Goal: Task Accomplishment & Management: Manage account settings

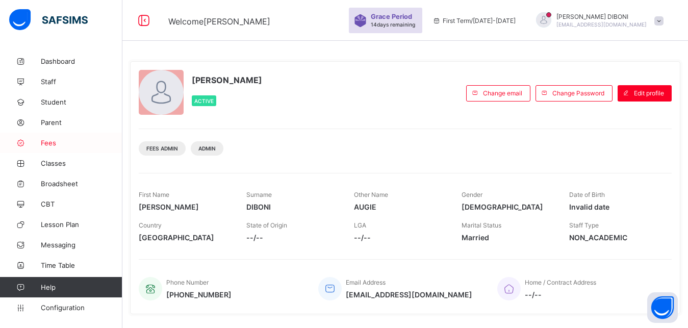
click at [44, 144] on span "Fees" at bounding box center [82, 143] width 82 height 8
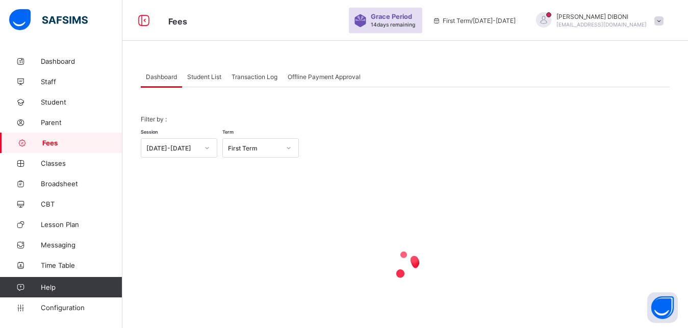
click at [203, 79] on span "Student List" at bounding box center [204, 77] width 34 height 8
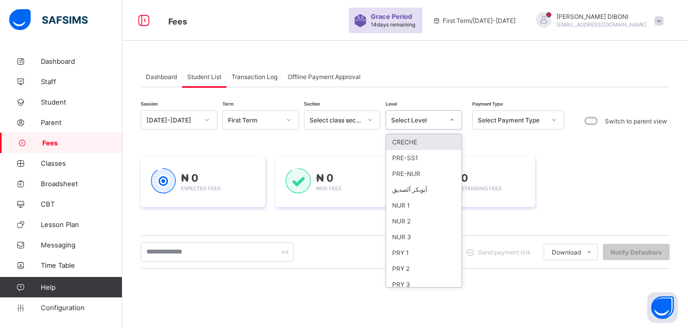
click at [425, 116] on div "Select Level" at bounding box center [414, 120] width 56 height 14
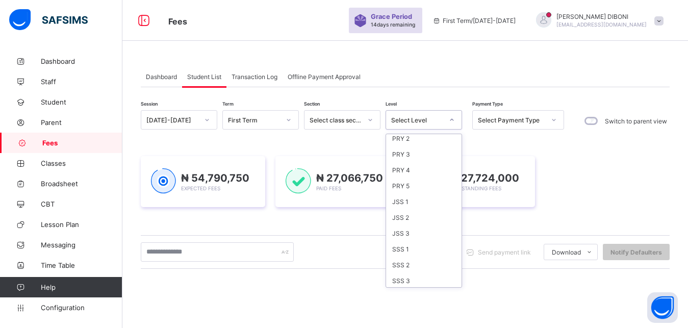
scroll to position [132, 0]
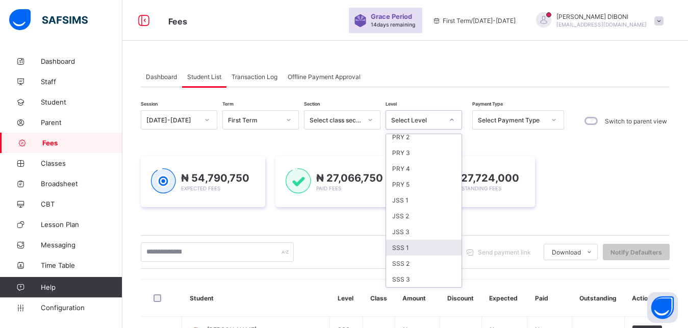
click at [427, 249] on div "SSS 1" at bounding box center [423, 248] width 75 height 16
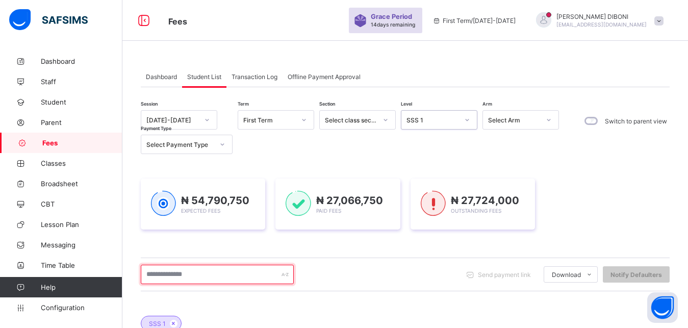
click at [250, 273] on input "text" at bounding box center [217, 274] width 153 height 19
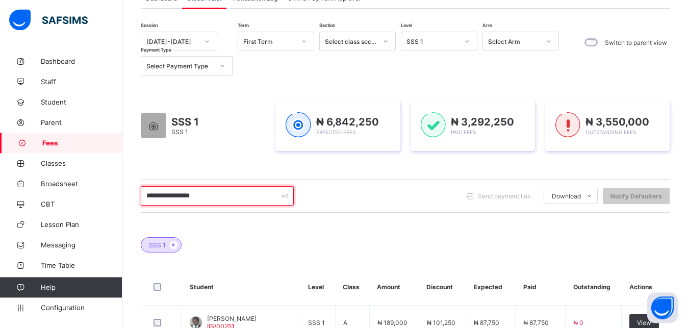
scroll to position [78, 0]
type input "**********"
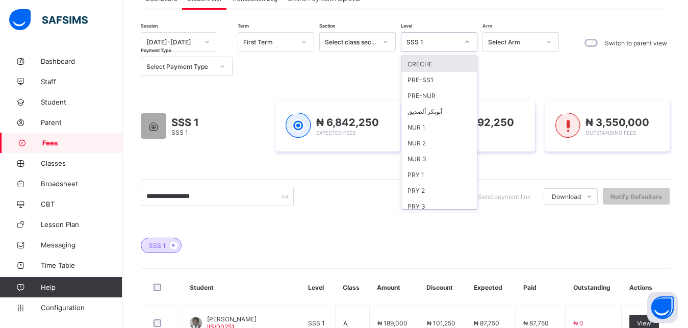
click at [445, 45] on div "SSS 1" at bounding box center [433, 42] width 52 height 8
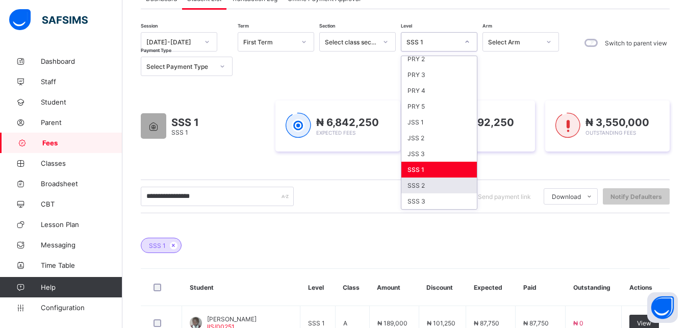
click at [446, 185] on div "SSS 2" at bounding box center [438, 186] width 75 height 16
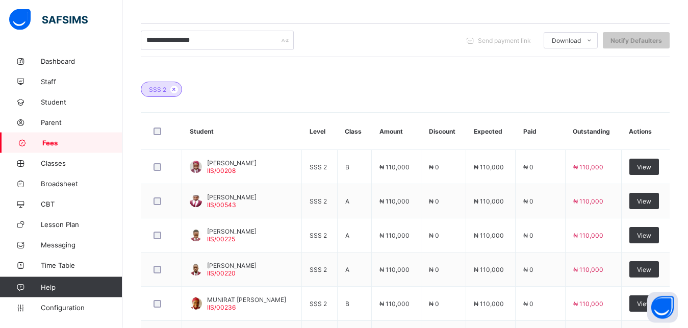
scroll to position [243, 0]
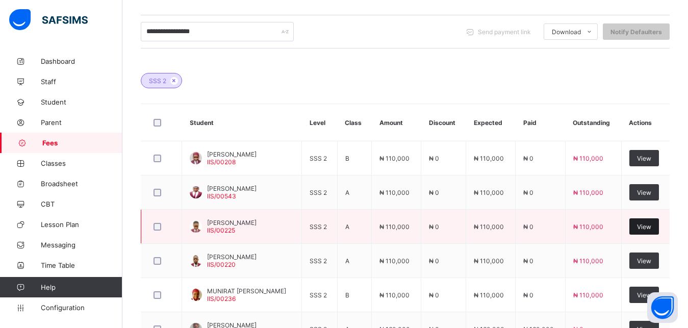
click at [651, 230] on span "View" at bounding box center [644, 227] width 14 height 8
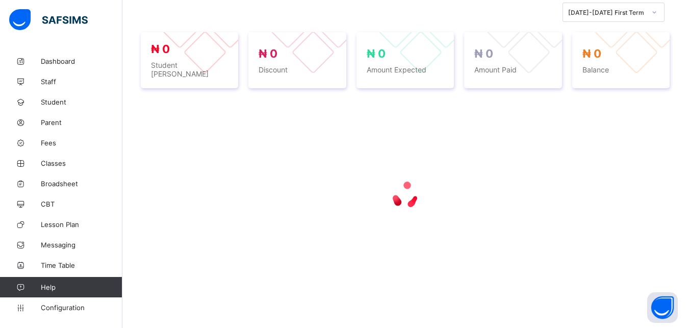
scroll to position [222, 0]
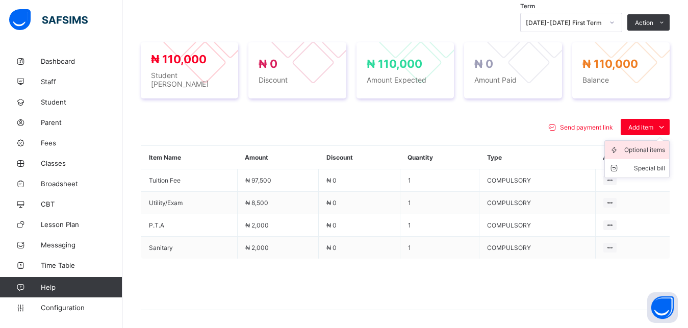
click at [655, 146] on div "Optional items" at bounding box center [644, 150] width 41 height 10
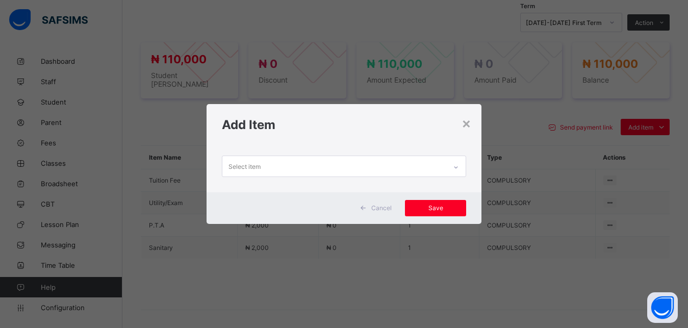
click at [365, 171] on div "Select item" at bounding box center [334, 166] width 224 height 20
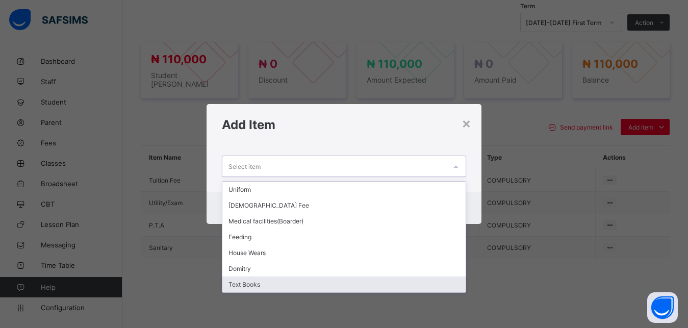
click at [329, 283] on div "Text Books" at bounding box center [344, 284] width 244 height 16
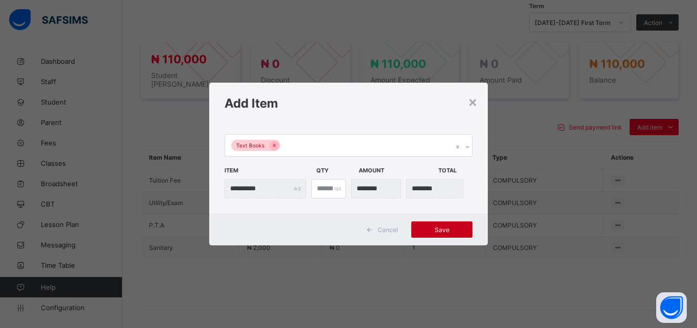
click at [453, 228] on span "Save" at bounding box center [442, 230] width 46 height 8
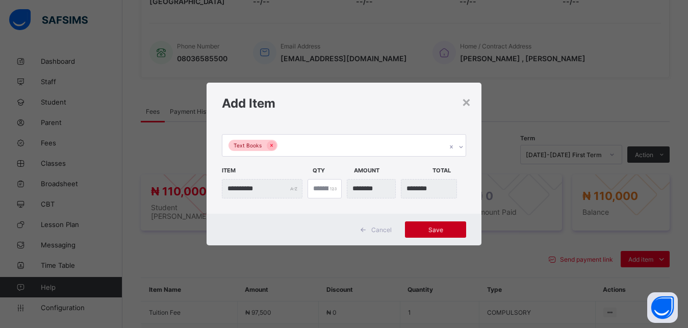
scroll to position [354, 0]
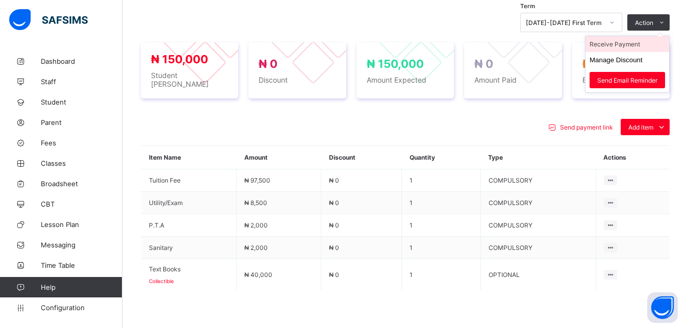
click at [639, 45] on li "Receive Payment" at bounding box center [628, 44] width 84 height 16
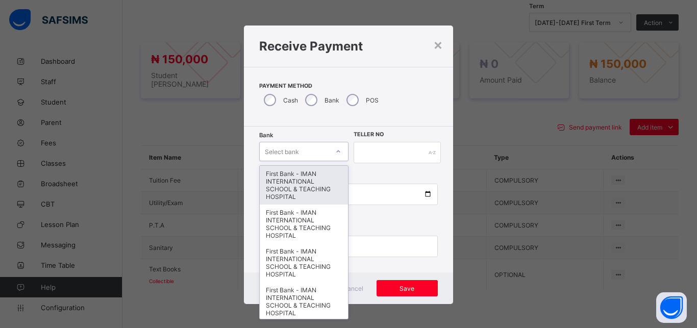
click at [302, 157] on div "Select bank" at bounding box center [294, 151] width 69 height 14
click at [302, 178] on div "First Bank - IMAN INTERNATIONAL SCHOOL & TEACHING HOSPITAL" at bounding box center [304, 185] width 88 height 39
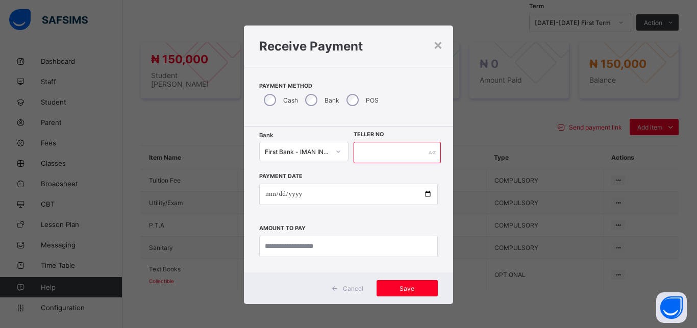
click at [365, 155] on input "text" at bounding box center [396, 152] width 87 height 21
type input "*****"
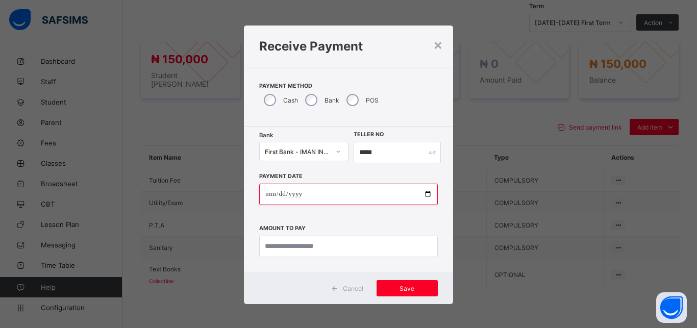
click at [422, 195] on input "date" at bounding box center [348, 194] width 179 height 21
type input "**********"
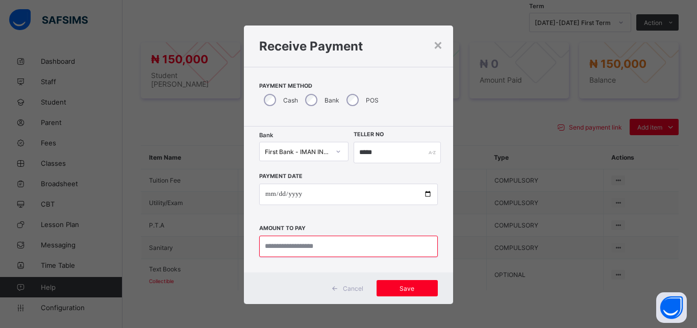
click at [312, 248] on input "currency" at bounding box center [348, 246] width 179 height 21
type input "*********"
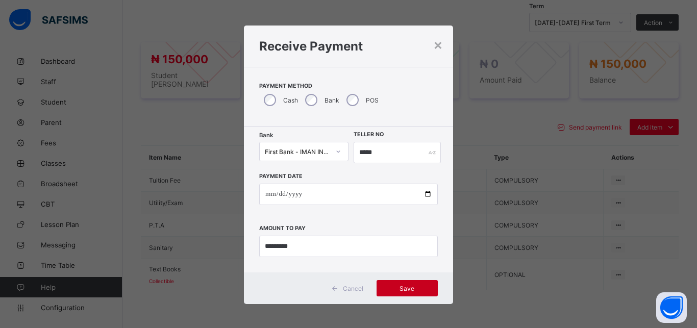
click at [414, 288] on span "Save" at bounding box center [407, 289] width 46 height 8
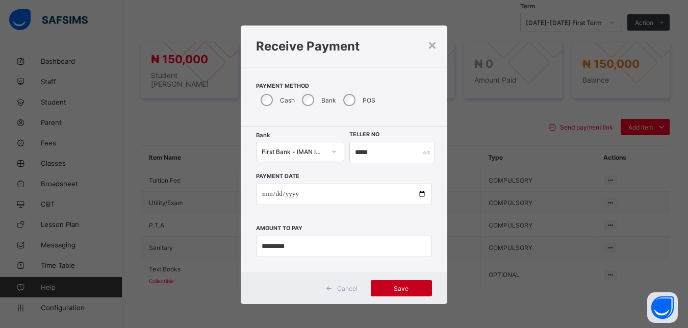
click at [414, 288] on span "Save" at bounding box center [401, 289] width 46 height 8
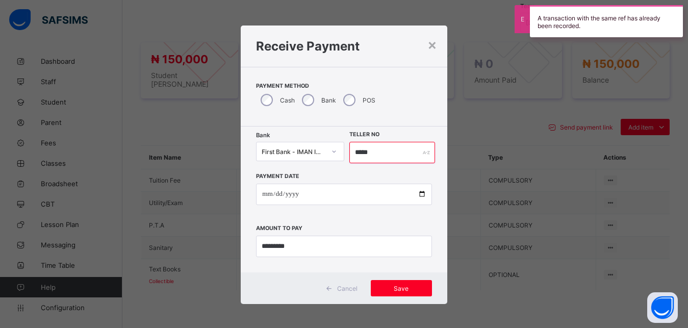
click at [389, 159] on input "*****" at bounding box center [392, 152] width 86 height 21
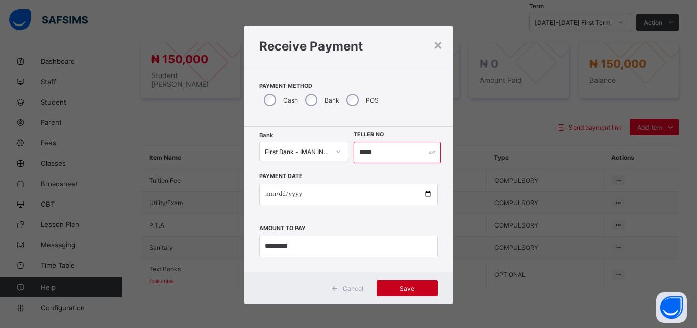
type input "*****"
click at [399, 291] on span "Save" at bounding box center [407, 289] width 46 height 8
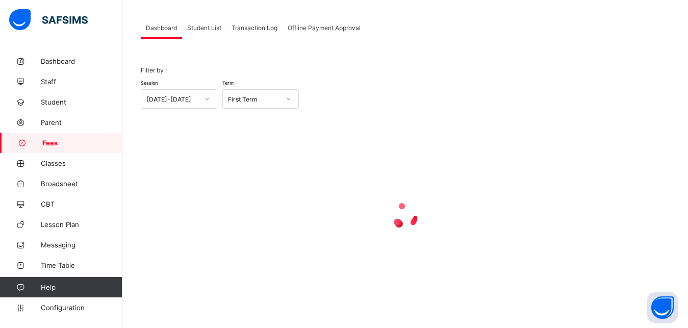
scroll to position [49, 0]
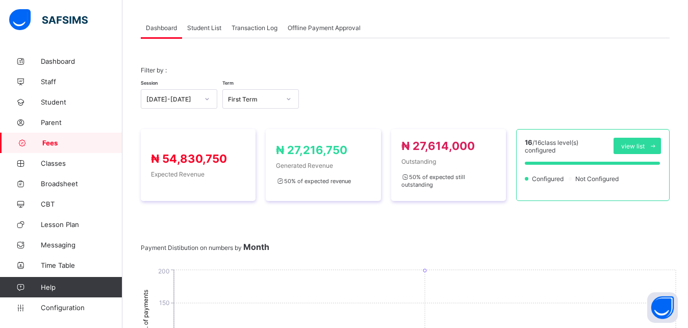
click at [201, 26] on span "Student List" at bounding box center [204, 28] width 34 height 8
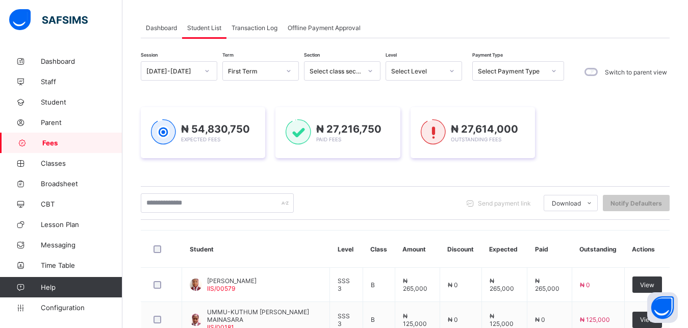
click at [421, 68] on div "Select Level" at bounding box center [417, 71] width 52 height 8
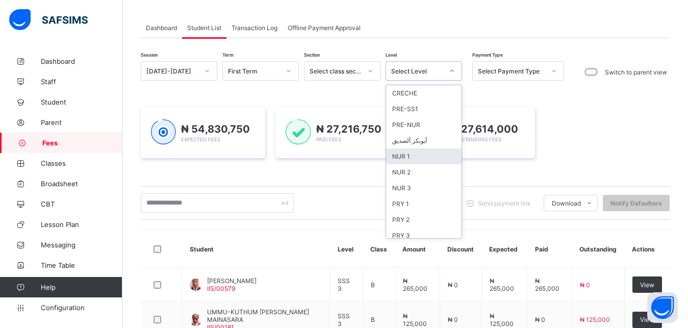
click at [425, 159] on div "NUR 1" at bounding box center [423, 156] width 75 height 16
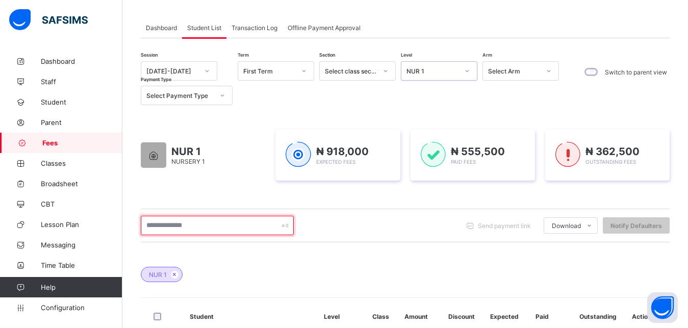
click at [235, 229] on input "text" at bounding box center [217, 225] width 153 height 19
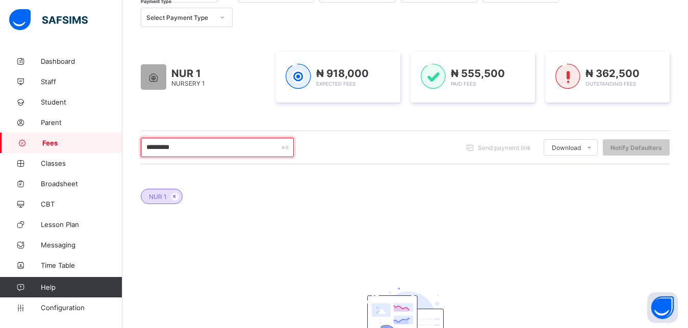
scroll to position [101, 0]
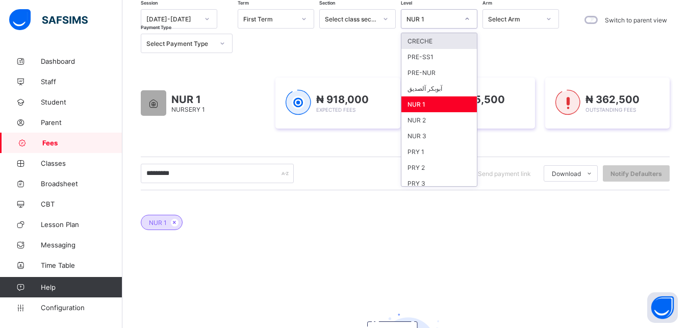
click at [461, 16] on div at bounding box center [467, 19] width 17 height 16
click at [438, 119] on div "NUR 2" at bounding box center [438, 120] width 75 height 16
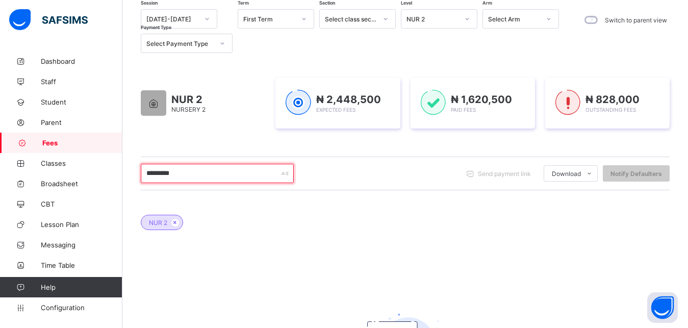
click at [229, 172] on input "*********" at bounding box center [217, 173] width 153 height 19
type input "*"
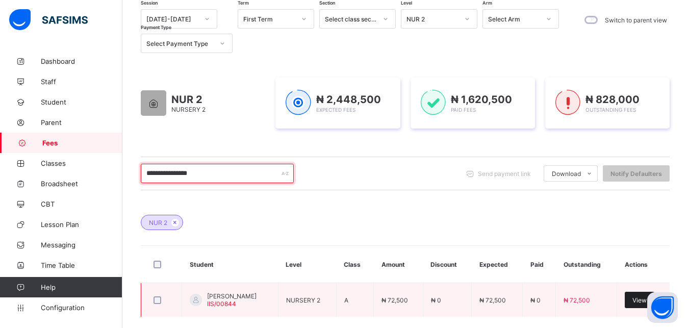
type input "**********"
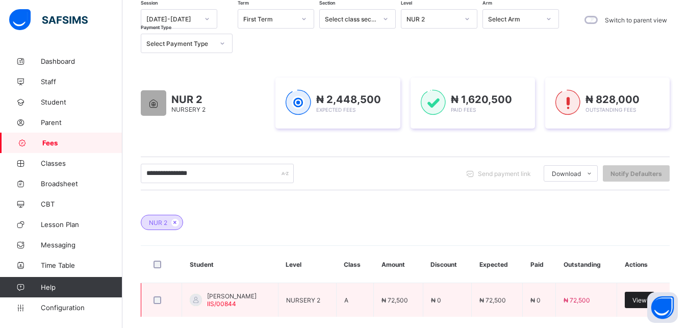
click at [644, 297] on div "View" at bounding box center [640, 300] width 30 height 16
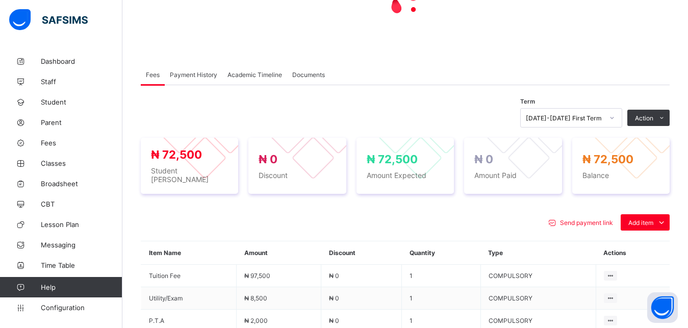
scroll to position [179, 0]
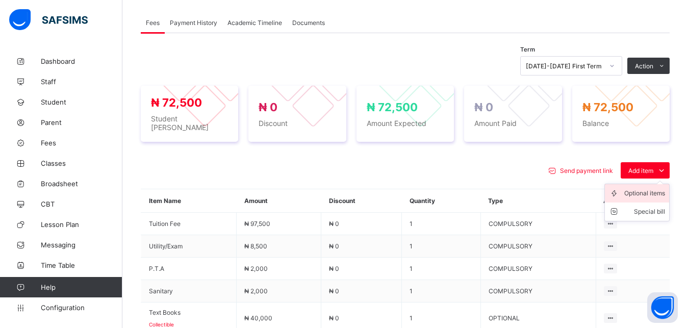
click at [639, 188] on div "Optional items" at bounding box center [644, 193] width 41 height 10
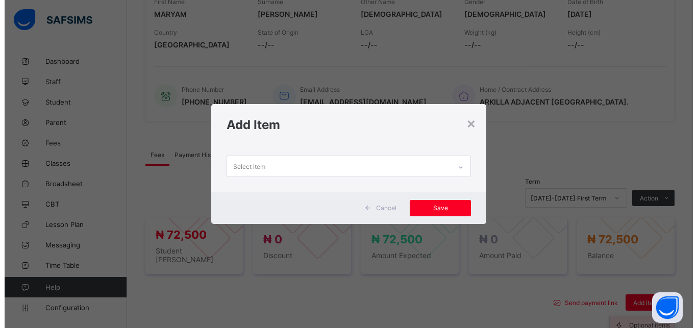
scroll to position [311, 0]
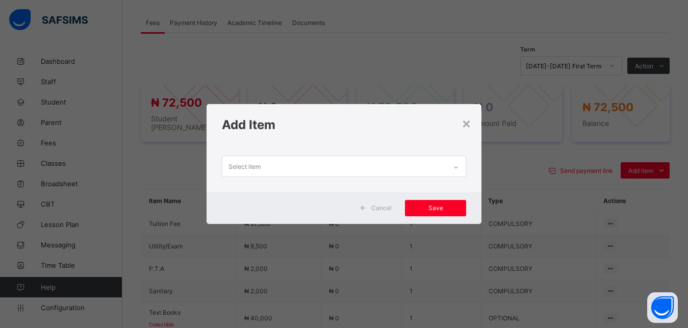
click at [427, 167] on div "Select item" at bounding box center [334, 166] width 224 height 20
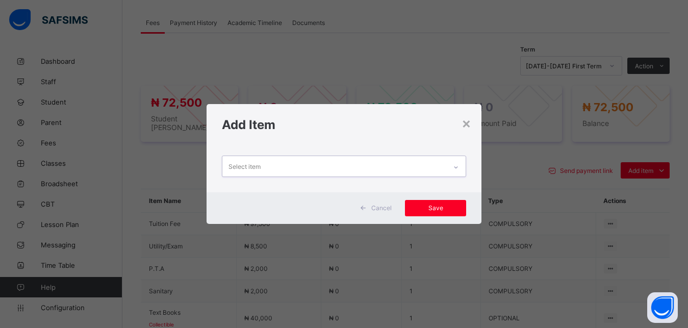
click at [427, 167] on div "Select item" at bounding box center [334, 166] width 224 height 20
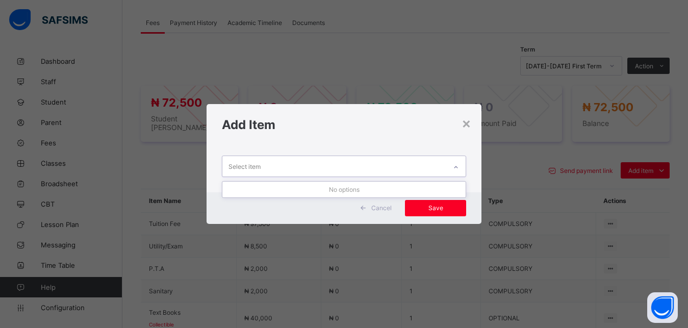
click at [427, 167] on div "Select item" at bounding box center [334, 166] width 224 height 20
click at [466, 125] on div "×" at bounding box center [467, 122] width 10 height 17
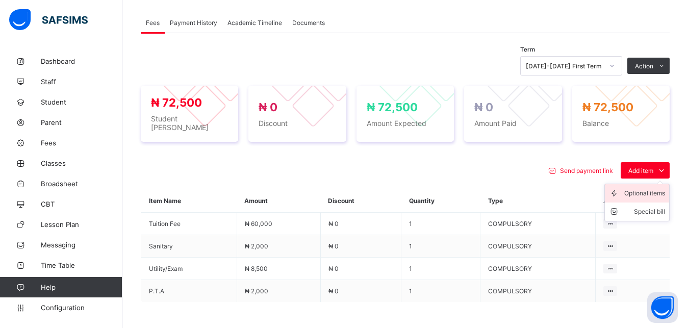
click at [642, 188] on div "Optional items" at bounding box center [644, 193] width 41 height 10
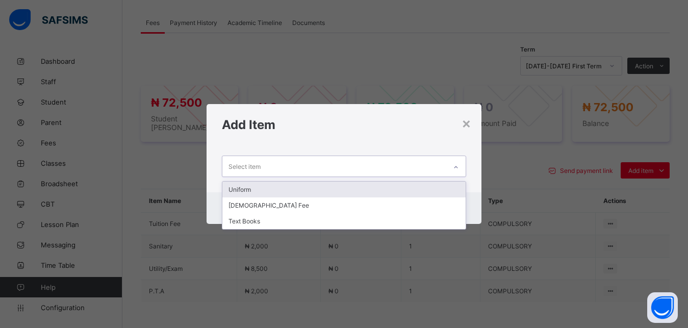
click at [422, 164] on div "Select item" at bounding box center [334, 166] width 224 height 20
click at [404, 186] on div "Uniform" at bounding box center [344, 190] width 244 height 16
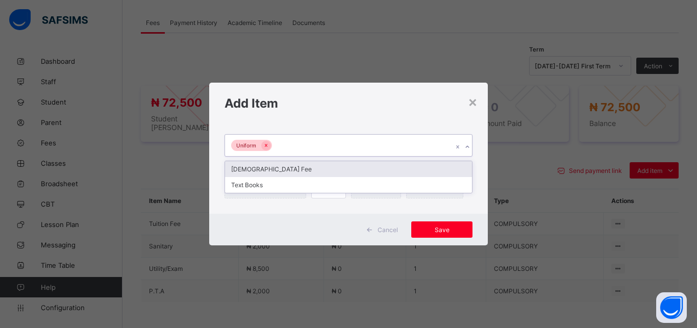
click at [368, 145] on div "Uniform" at bounding box center [338, 145] width 227 height 21
click at [348, 167] on div "[DEMOGRAPHIC_DATA] Fee" at bounding box center [348, 169] width 247 height 16
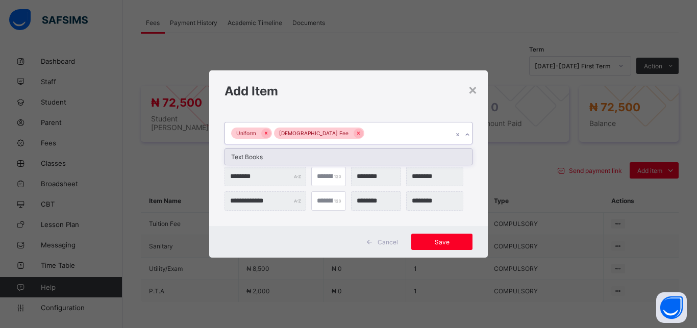
click at [378, 134] on div "Uniform [DEMOGRAPHIC_DATA] Fee" at bounding box center [338, 132] width 227 height 21
click at [362, 154] on div "Text Books" at bounding box center [348, 157] width 247 height 16
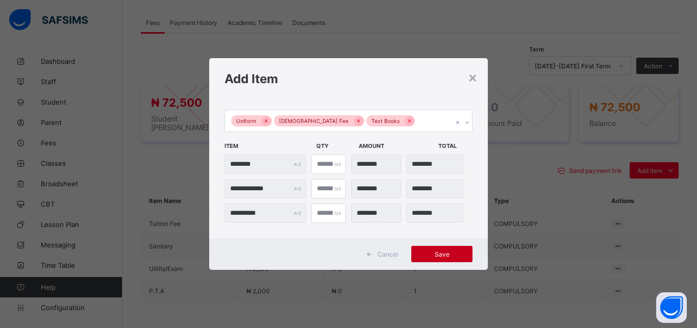
click at [449, 252] on span "Save" at bounding box center [442, 254] width 46 height 8
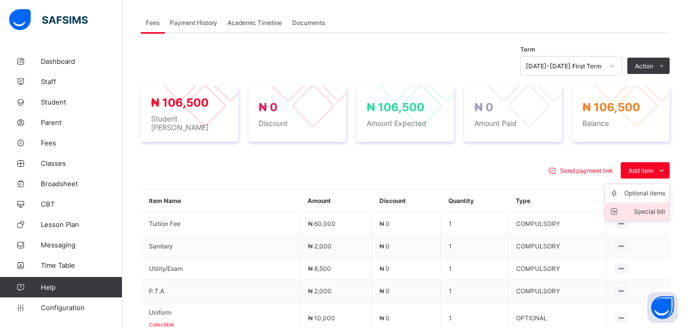
click at [658, 207] on div "Special bill" at bounding box center [644, 212] width 41 height 10
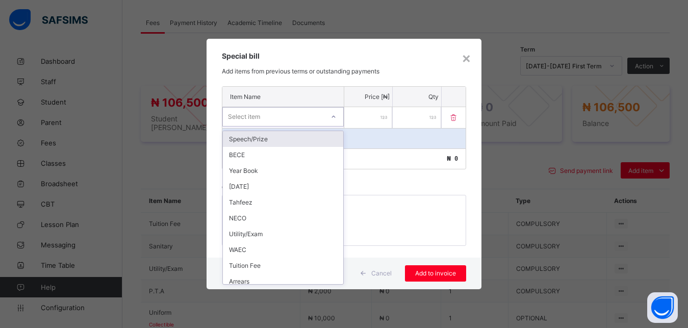
click at [306, 116] on div "Select item" at bounding box center [273, 117] width 101 height 14
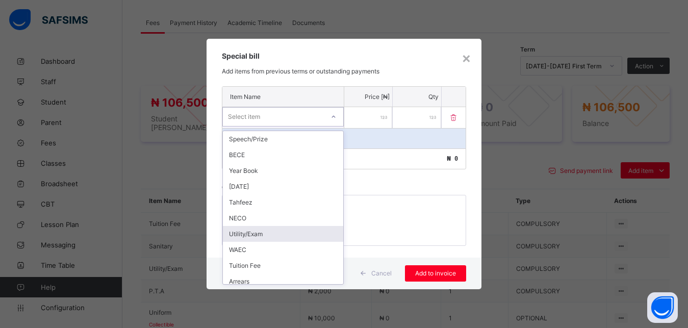
click at [282, 235] on div "Utility/Exam" at bounding box center [283, 234] width 120 height 16
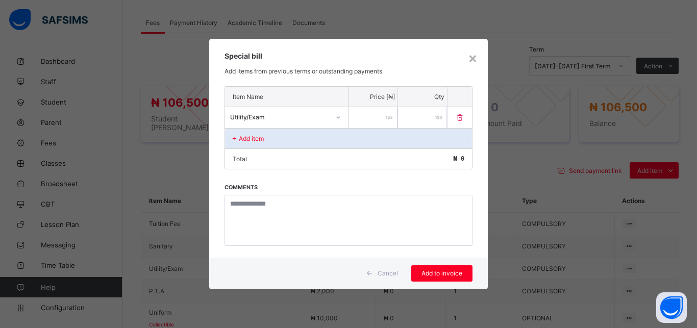
click at [369, 119] on input "number" at bounding box center [372, 117] width 49 height 21
type input "****"
click at [442, 273] on span "Add to invoice" at bounding box center [442, 273] width 46 height 8
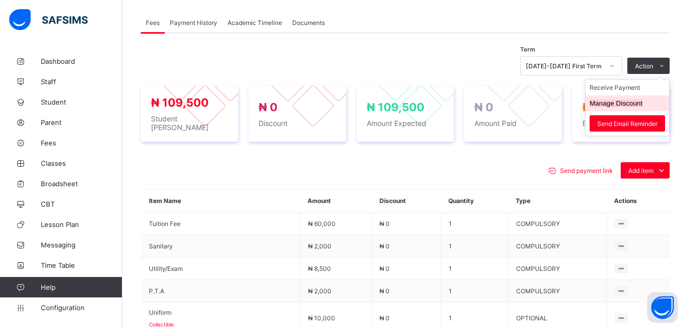
click at [633, 106] on button "Manage Discount" at bounding box center [616, 103] width 53 height 8
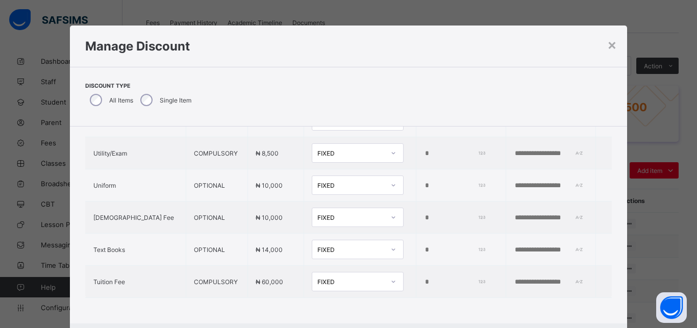
scroll to position [144, 0]
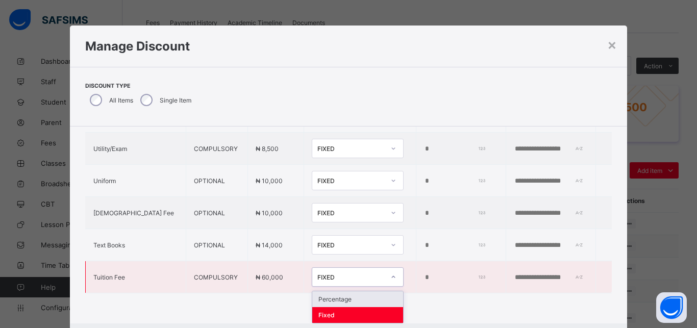
click at [317, 276] on div "FIXED" at bounding box center [350, 277] width 67 height 8
click at [312, 300] on div "Percentage" at bounding box center [357, 299] width 91 height 16
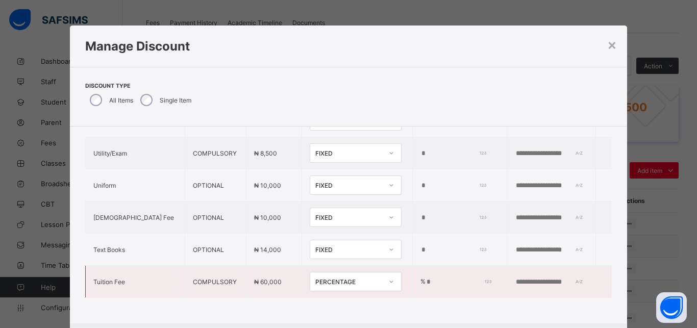
click at [425, 278] on input "*" at bounding box center [456, 282] width 63 height 8
type input "**"
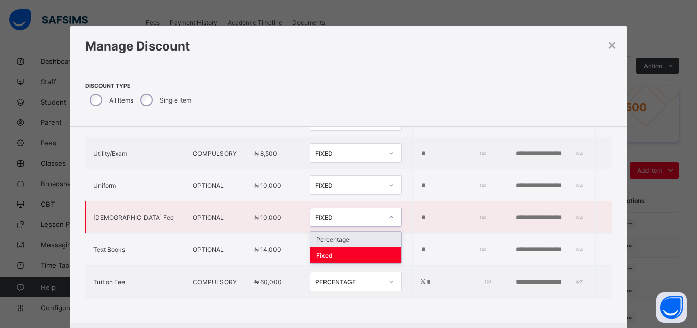
click at [315, 214] on div "FIXED" at bounding box center [348, 218] width 67 height 8
click at [322, 237] on div "Percentage" at bounding box center [355, 240] width 91 height 16
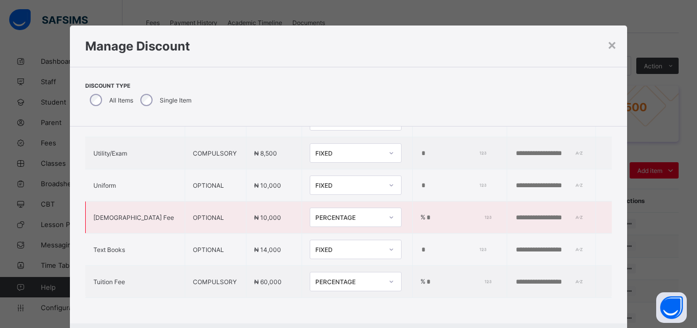
click at [425, 214] on input "*" at bounding box center [456, 218] width 63 height 8
type input "**"
click at [319, 150] on div "FIXED" at bounding box center [345, 153] width 71 height 14
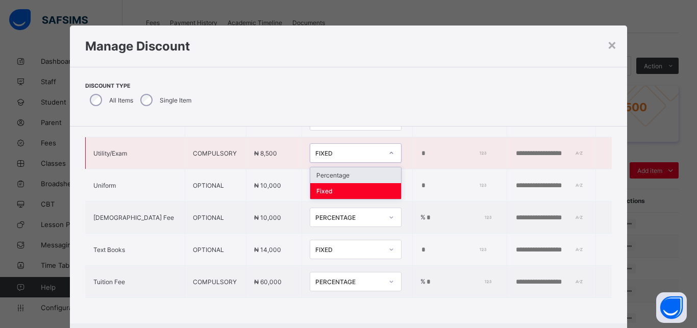
click at [325, 167] on div "Percentage" at bounding box center [355, 175] width 91 height 16
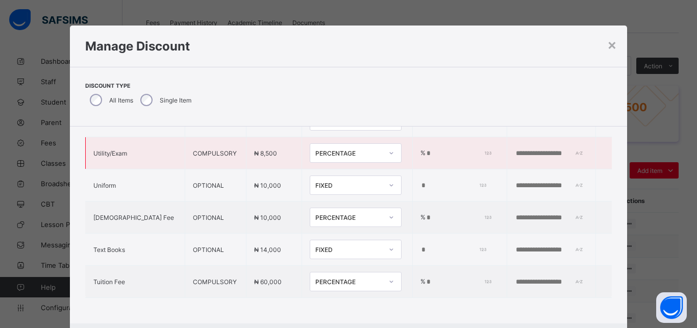
click at [425, 149] on input "*" at bounding box center [456, 153] width 63 height 8
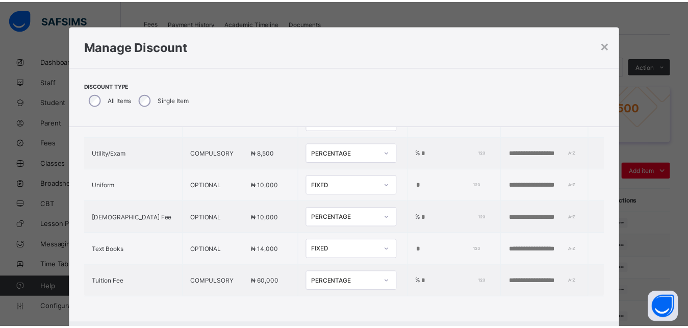
scroll to position [23, 0]
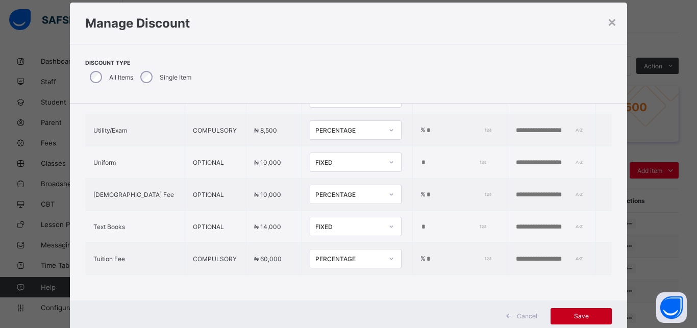
type input "***"
click at [580, 315] on span "Save" at bounding box center [581, 316] width 46 height 8
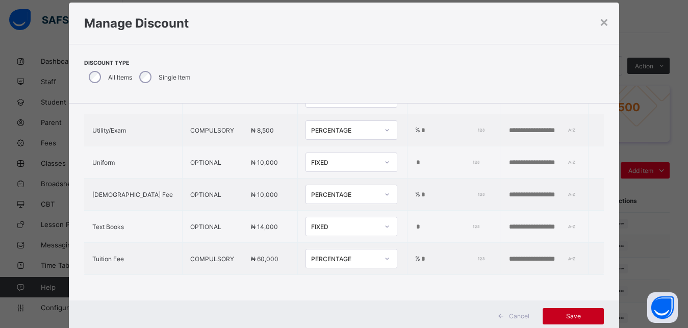
click at [580, 315] on span "Save" at bounding box center [573, 316] width 46 height 8
click at [603, 20] on div "×" at bounding box center [604, 21] width 10 height 17
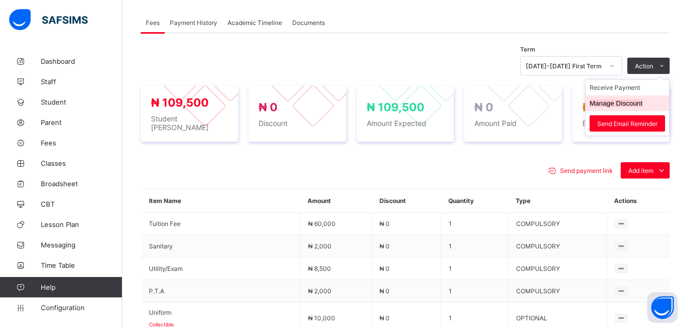
click at [624, 104] on button "Manage Discount" at bounding box center [616, 103] width 53 height 8
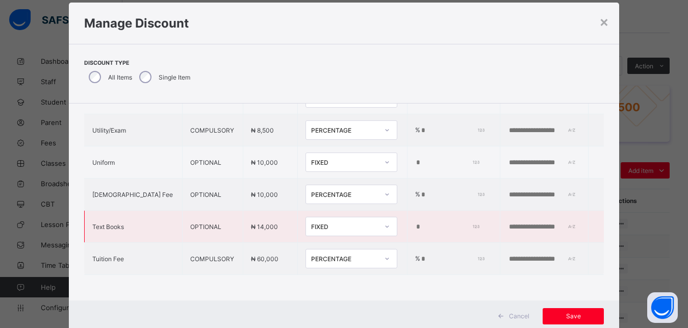
type input "*"
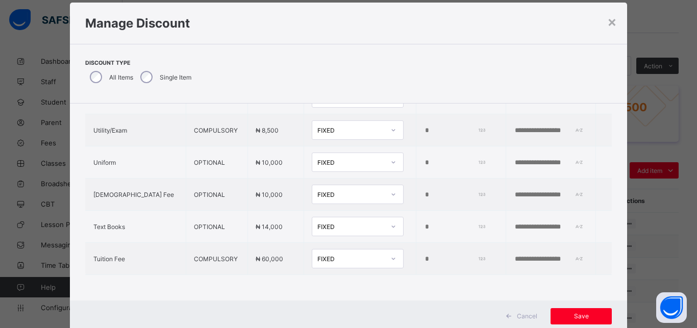
click at [320, 255] on div "FIXED" at bounding box center [350, 259] width 67 height 8
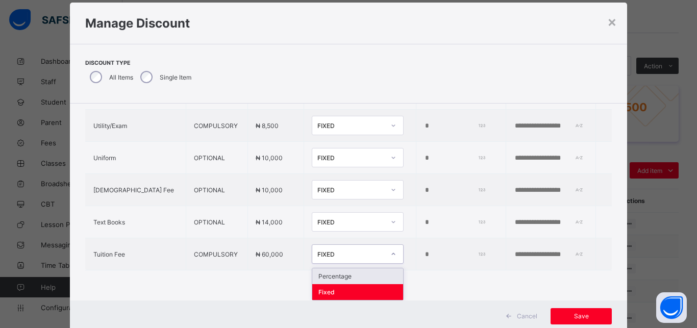
click at [324, 270] on div "Percentage" at bounding box center [357, 276] width 91 height 16
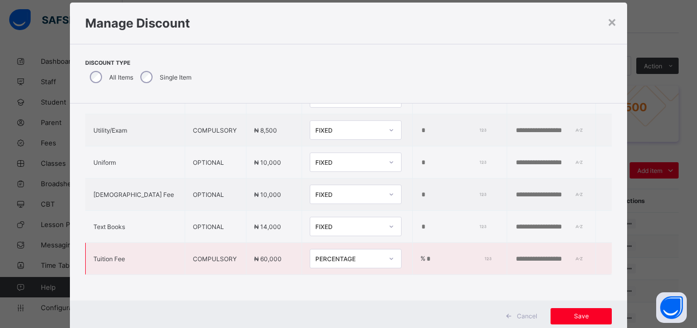
click at [425, 255] on input "*" at bounding box center [456, 259] width 63 height 8
type input "**"
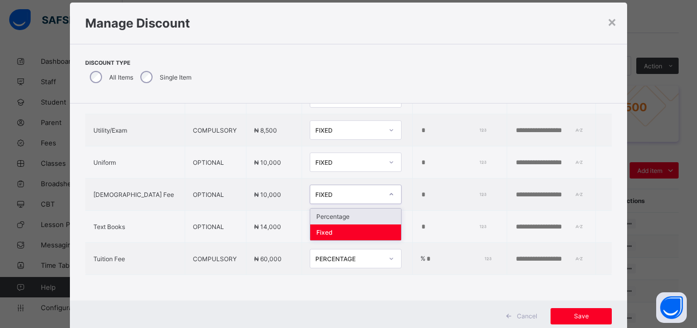
click at [315, 191] on div "FIXED" at bounding box center [348, 195] width 67 height 8
click at [310, 209] on div "Percentage" at bounding box center [355, 217] width 91 height 16
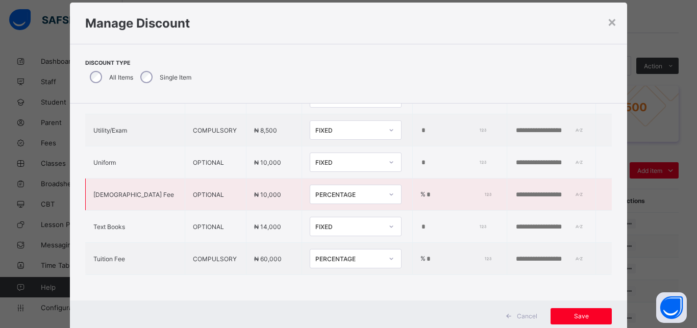
click at [425, 191] on input "*" at bounding box center [456, 195] width 63 height 8
type input "**"
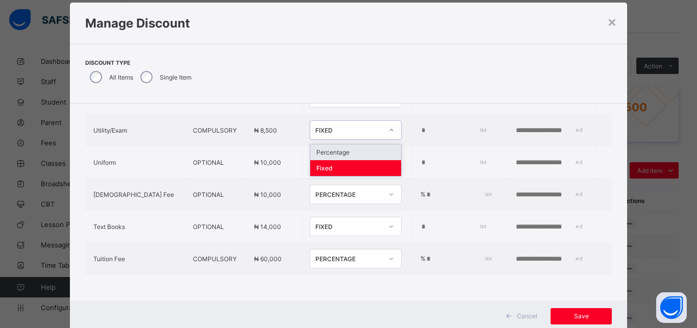
click at [327, 126] on div "FIXED" at bounding box center [348, 130] width 67 height 8
click at [327, 144] on div "Percentage" at bounding box center [355, 152] width 91 height 16
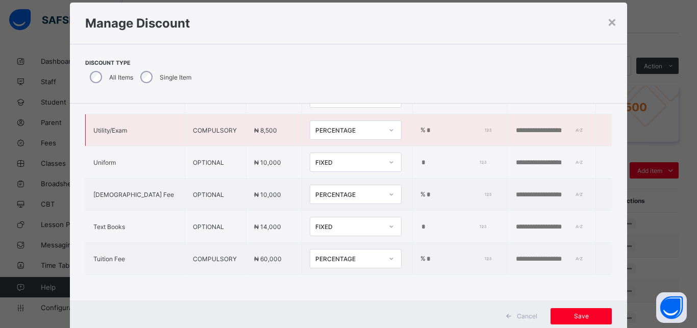
click at [425, 126] on input "*" at bounding box center [456, 130] width 63 height 8
type input "***"
click at [574, 316] on span "Save" at bounding box center [581, 316] width 46 height 8
type input "***"
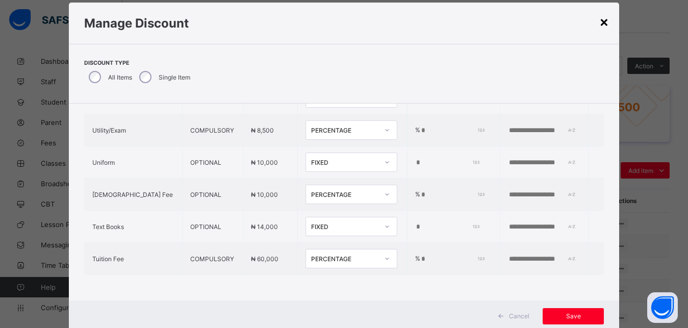
click at [601, 20] on div "×" at bounding box center [604, 21] width 10 height 17
